Goal: Task Accomplishment & Management: Manage account settings

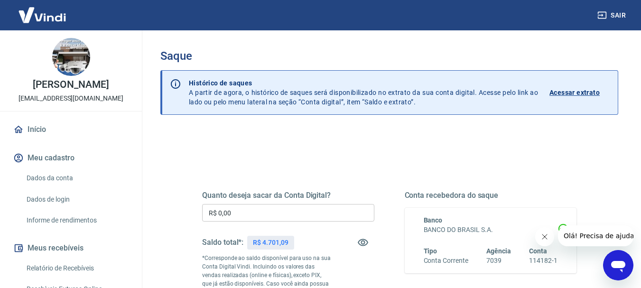
click at [285, 221] on input "R$ 0,00" at bounding box center [288, 213] width 172 height 18
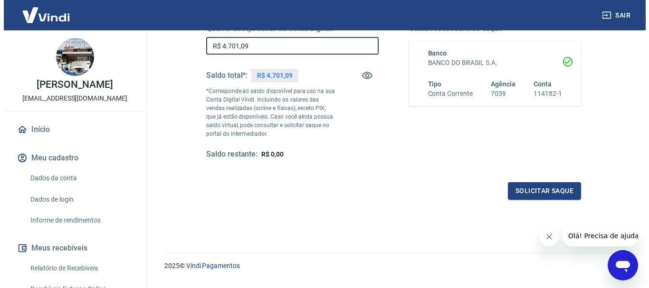
scroll to position [190, 0]
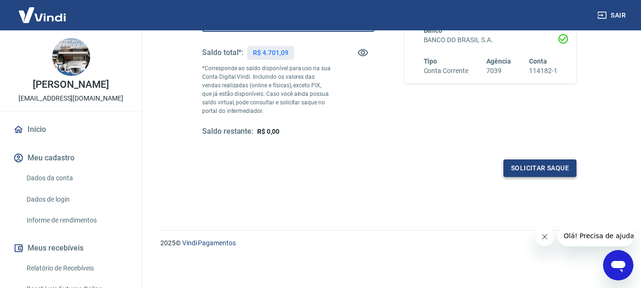
type input "R$ 4.701,09"
click at [551, 167] on button "Solicitar saque" at bounding box center [540, 169] width 73 height 18
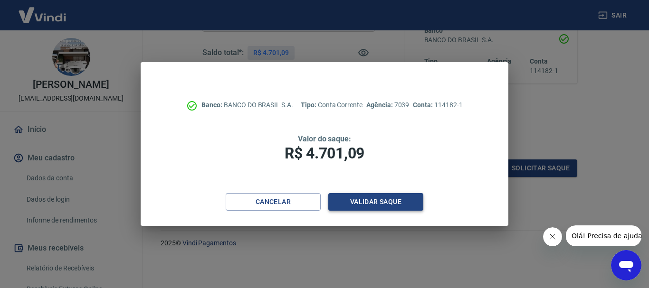
click at [376, 203] on button "Validar saque" at bounding box center [375, 202] width 95 height 18
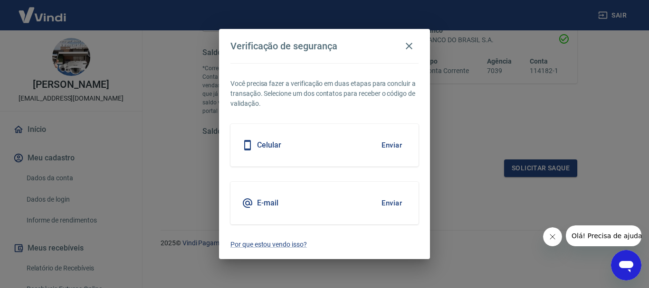
click at [395, 202] on button "Enviar" at bounding box center [391, 203] width 31 height 20
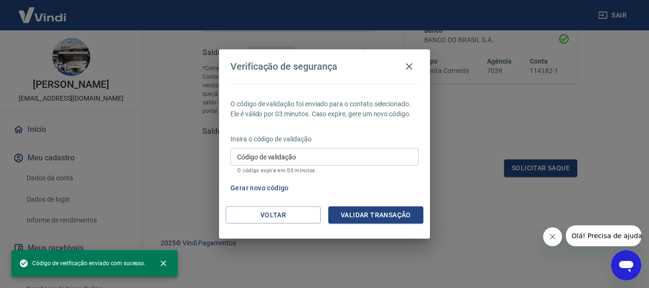
click at [283, 161] on input "Código de validação" at bounding box center [324, 157] width 188 height 18
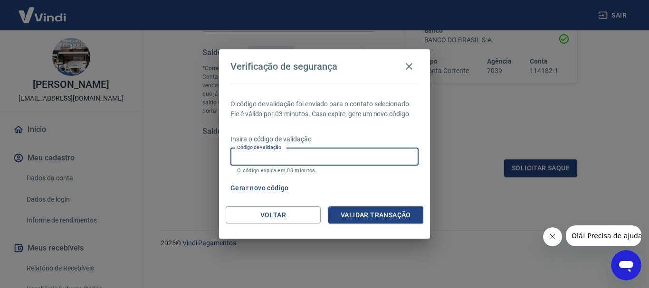
click at [295, 161] on input "Código de validação" at bounding box center [324, 157] width 188 height 18
type input "815865"
click at [354, 213] on button "Validar transação" at bounding box center [375, 216] width 95 height 18
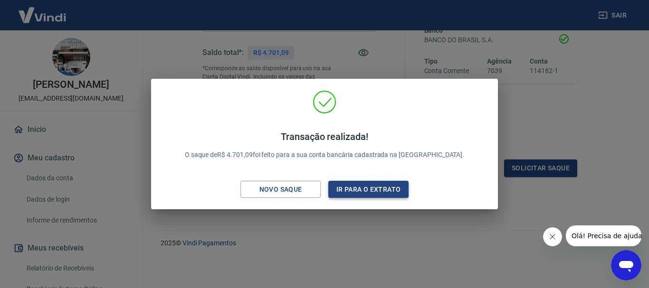
click at [377, 187] on button "Ir para o extrato" at bounding box center [368, 190] width 80 height 18
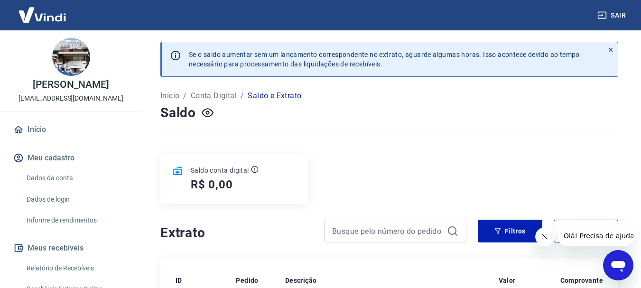
click at [625, 14] on button "Sair" at bounding box center [613, 16] width 34 height 18
